Goal: Check status

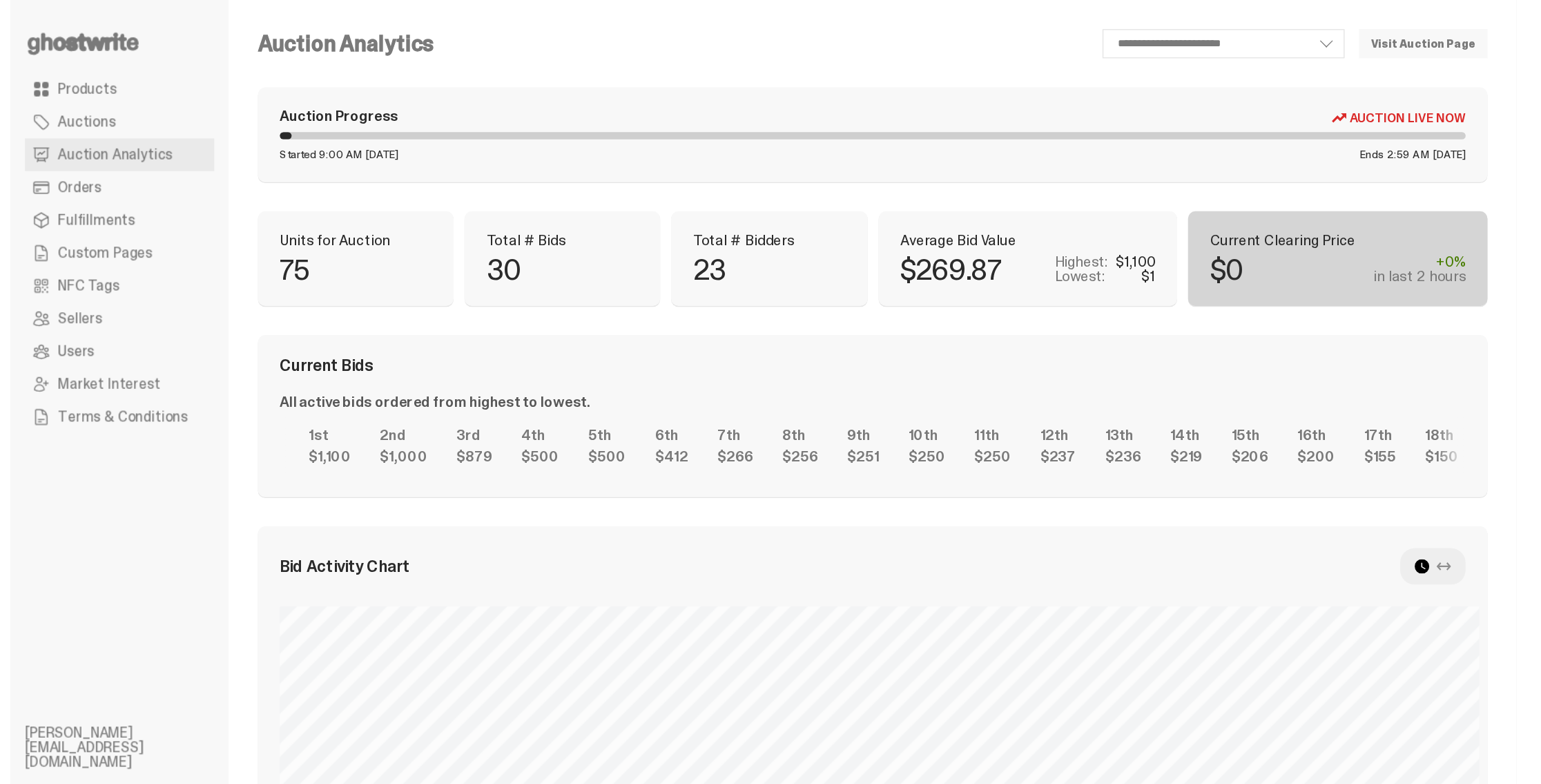
scroll to position [371, 0]
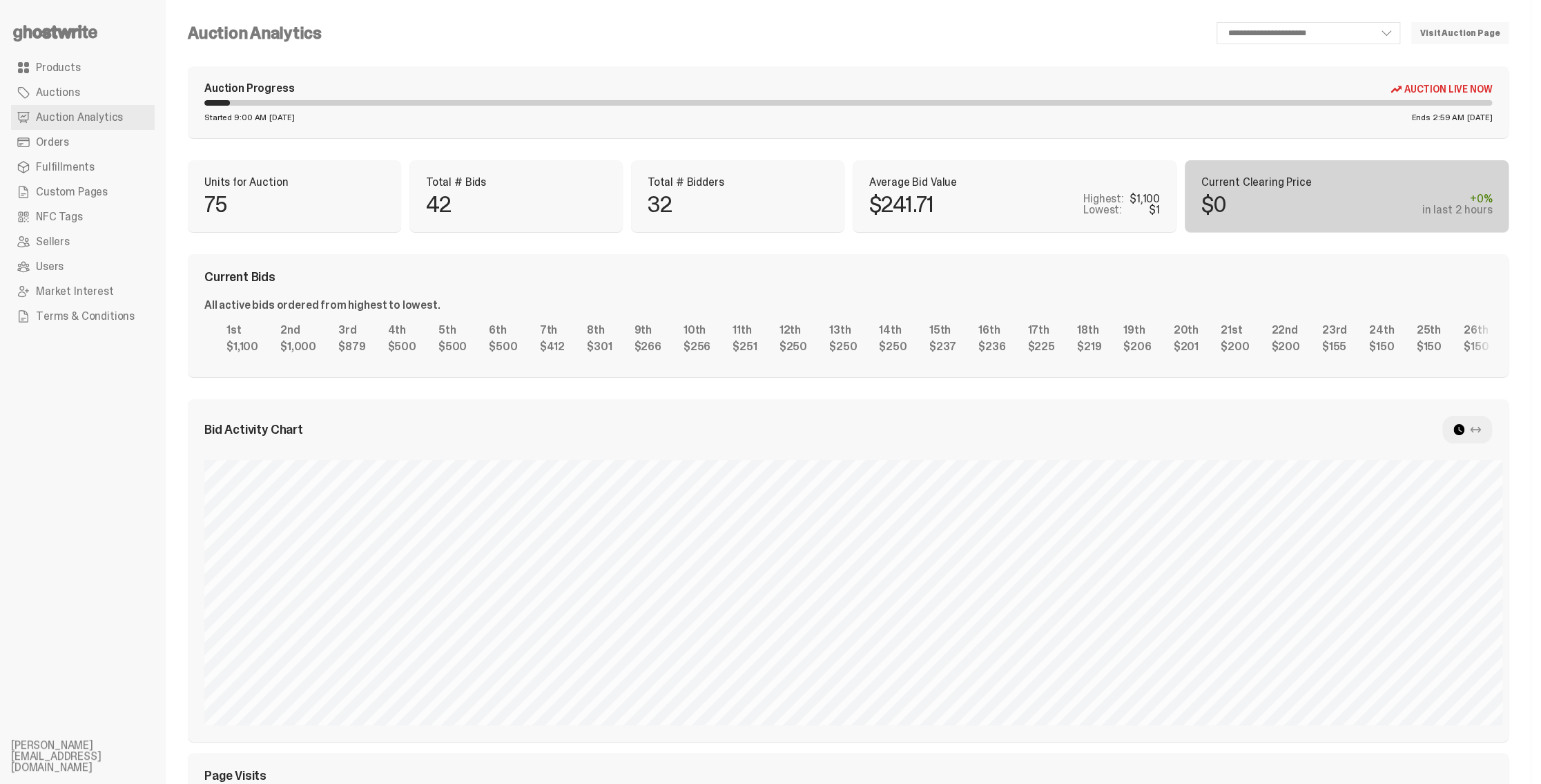
scroll to position [371, 0]
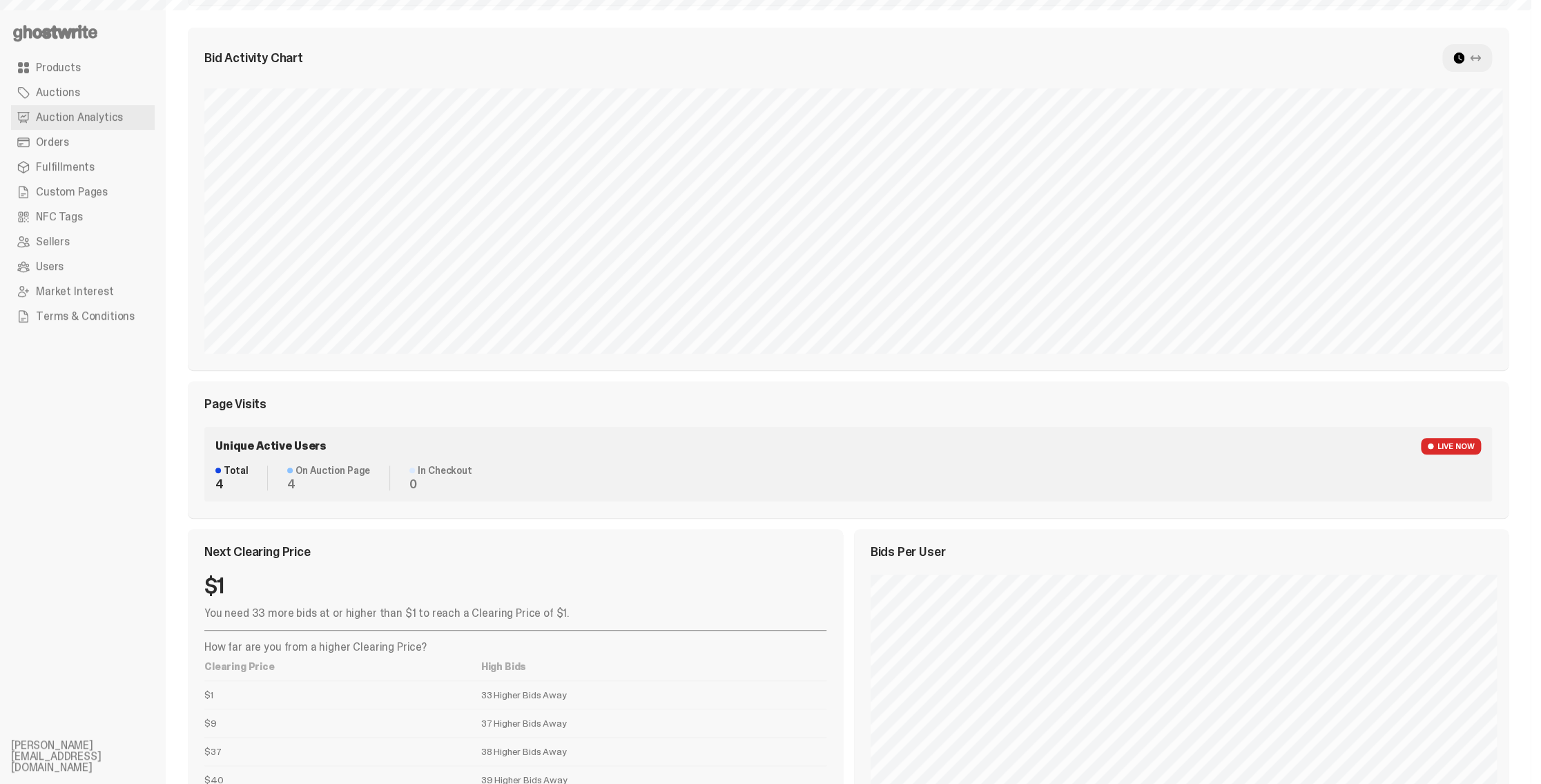
select select "**"
drag, startPoint x: 399, startPoint y: 612, endPoint x: 438, endPoint y: 615, distance: 39.1
click at [432, 615] on p "You need 33 more bids at or higher than $1 to reach a Clearing Price of $1." at bounding box center [516, 613] width 622 height 11
click at [438, 614] on p "You need 33 more bids at or higher than $1 to reach a Clearing Price of $1." at bounding box center [516, 613] width 622 height 11
click at [1024, 376] on div "Bid Activity Chart Bid Distribution Page Visits Unique Active Users LIVE NOW To…" at bounding box center [848, 273] width 1321 height 490
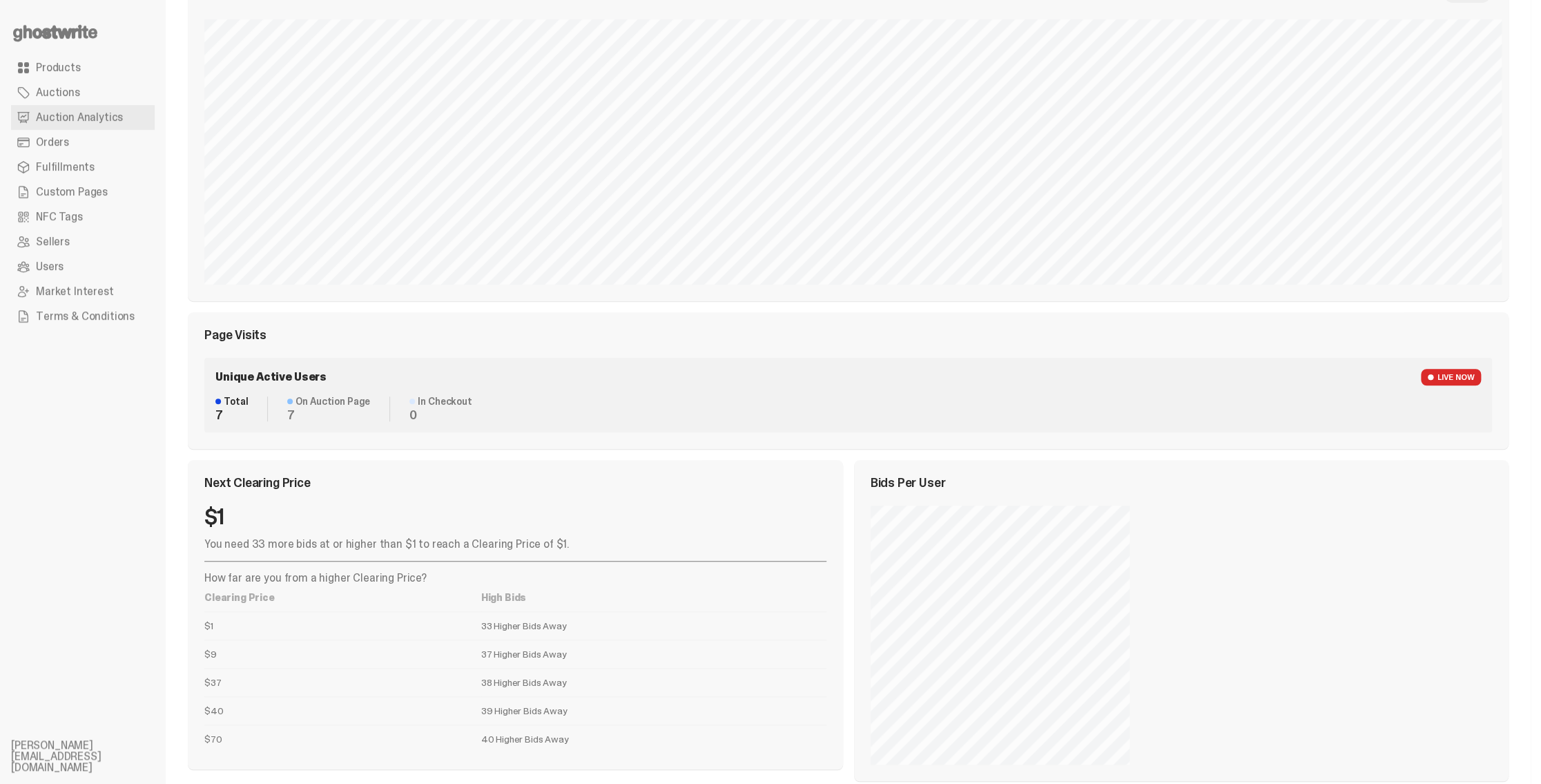
scroll to position [458, 0]
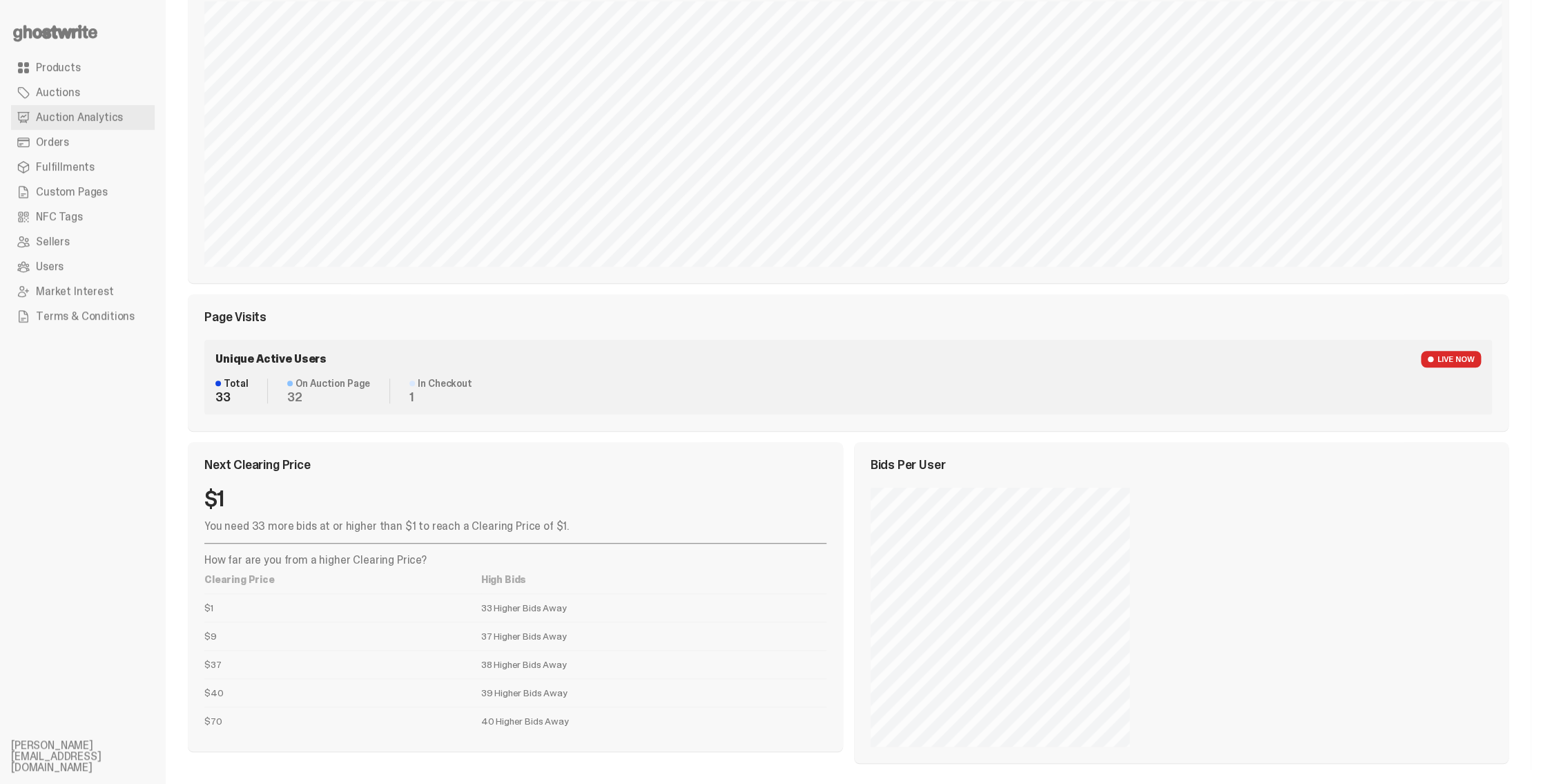
click at [645, 435] on div "Bid Activity Chart Bid Distribution Page Visits Unique Active Users LIVE NOW To…" at bounding box center [848, 352] width 1321 height 822
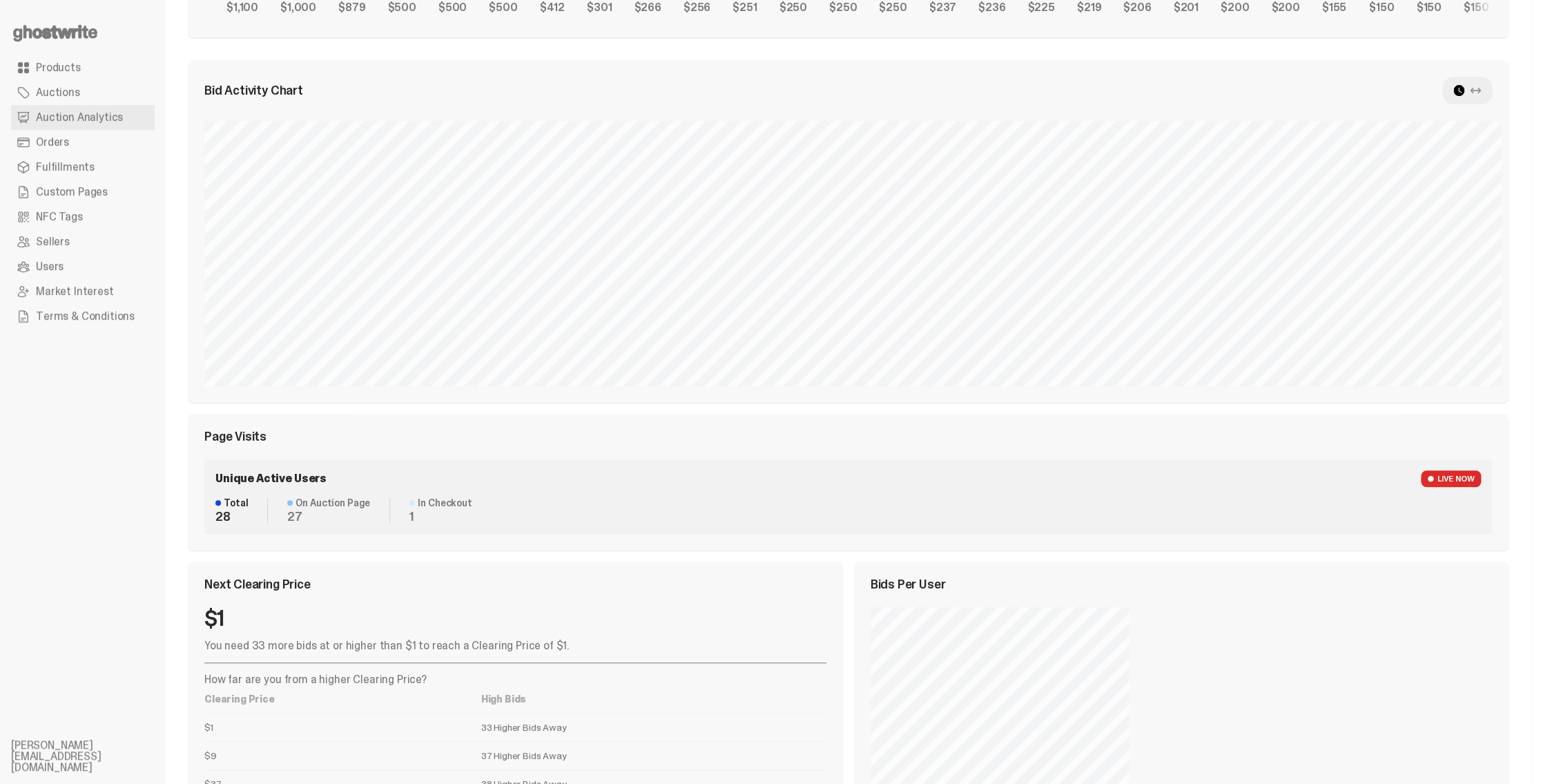
scroll to position [345, 0]
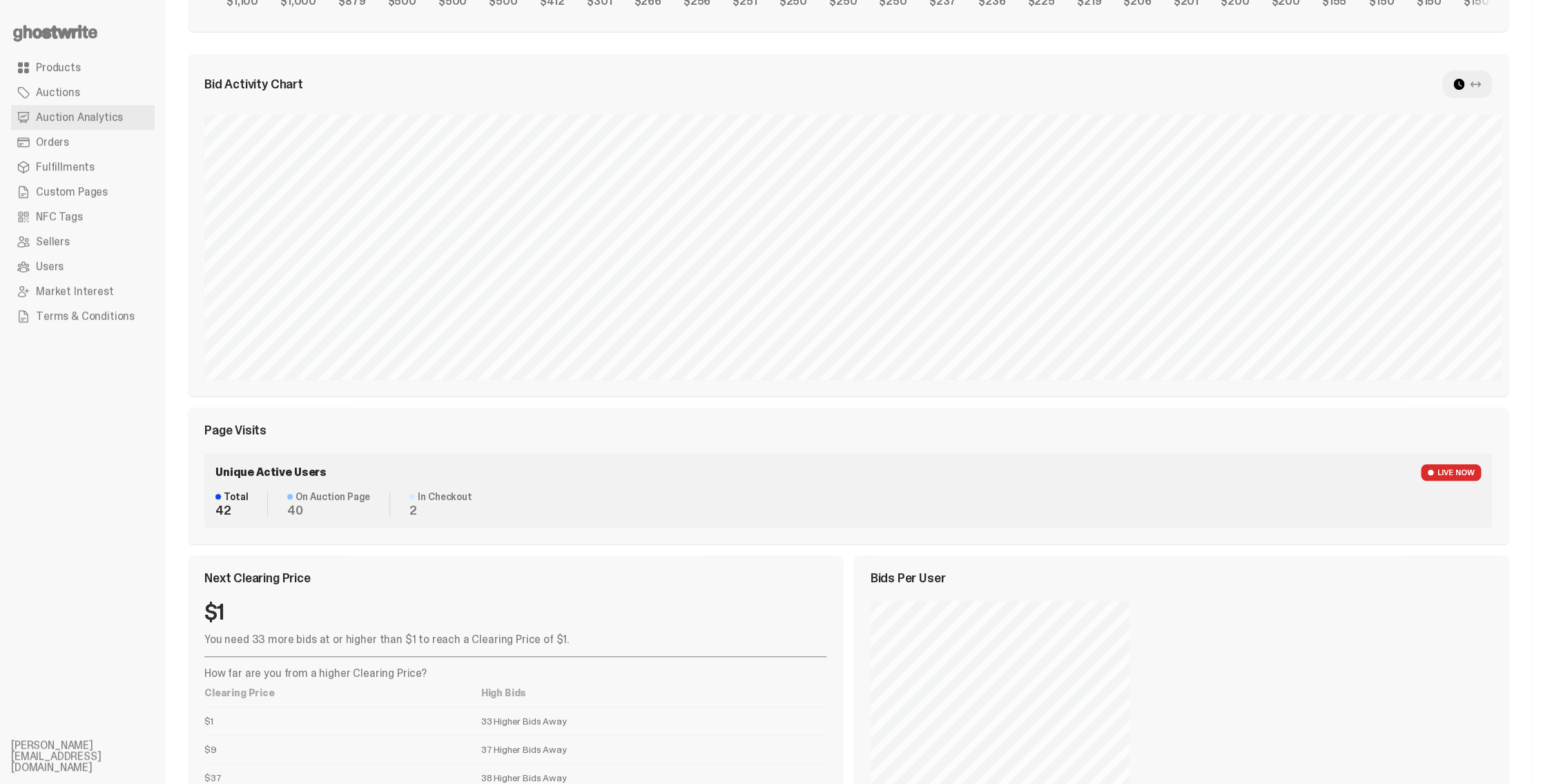
click at [355, 551] on div "Bid Activity Chart Bid Distribution Page Visits Unique Active Users LIVE NOW To…" at bounding box center [848, 465] width 1321 height 822
